Goal: Transaction & Acquisition: Subscribe to service/newsletter

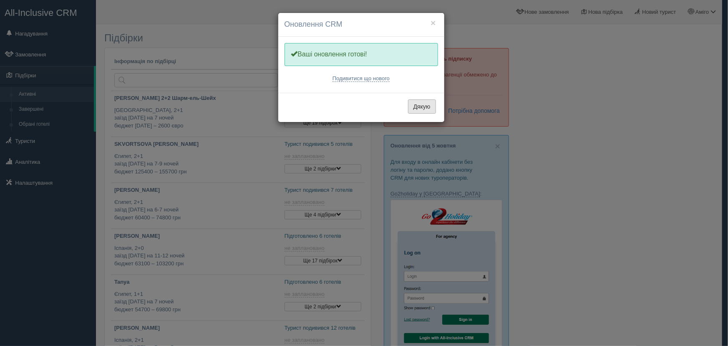
click at [426, 111] on button "Дякую" at bounding box center [422, 106] width 28 height 14
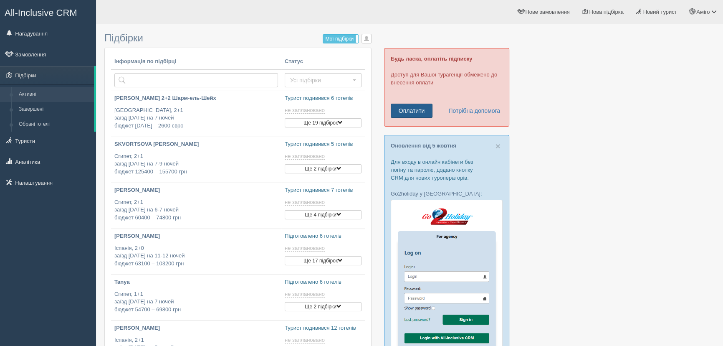
click at [426, 111] on link "Оплатити" at bounding box center [412, 111] width 42 height 14
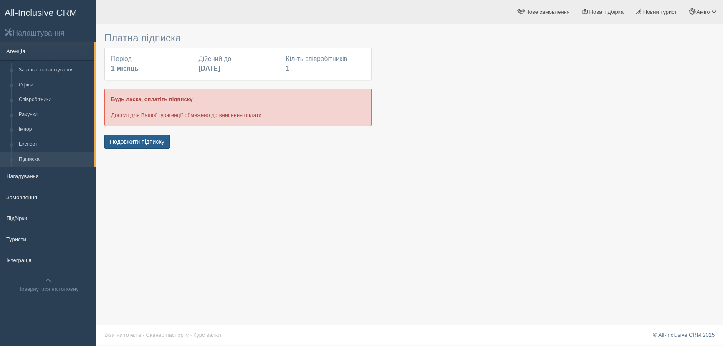
click at [136, 141] on button "Подовжити підписку" at bounding box center [137, 141] width 66 height 14
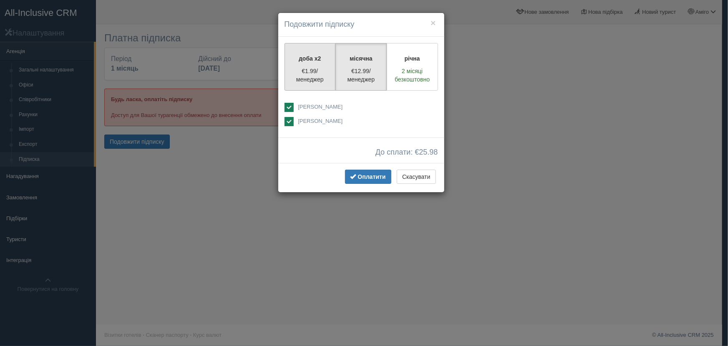
click at [314, 83] on label "доба x2 €1.99/менеджер" at bounding box center [310, 67] width 51 height 48
radio input "true"
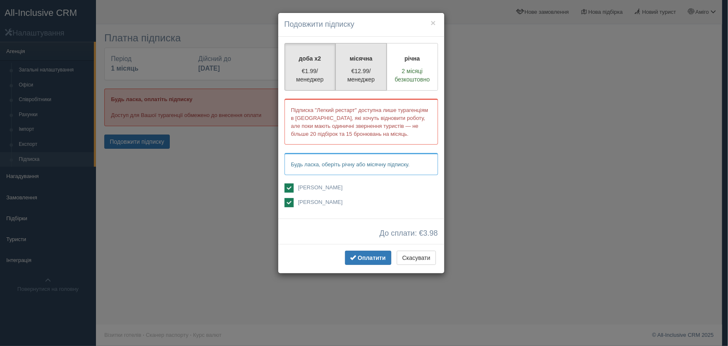
click at [361, 81] on p "€12.99/менеджер" at bounding box center [361, 75] width 40 height 17
radio input "true"
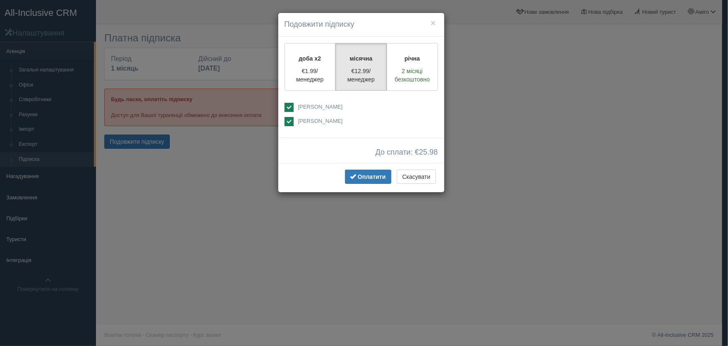
click at [312, 122] on span "[PERSON_NAME]" at bounding box center [320, 121] width 45 height 6
checkbox input "false"
click at [367, 178] on span "Оплатити" at bounding box center [372, 176] width 28 height 7
